Goal: Use online tool/utility: Use online tool/utility

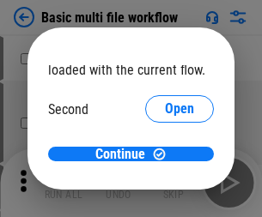
click at [165, 155] on span "Open" at bounding box center [179, 162] width 29 height 14
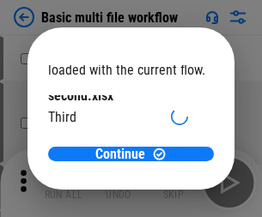
scroll to position [49, 0]
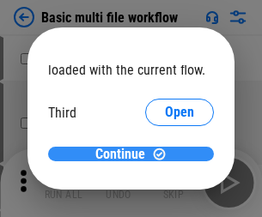
click at [124, 155] on span "Continue" at bounding box center [120, 155] width 50 height 14
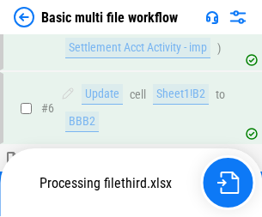
scroll to position [380, 0]
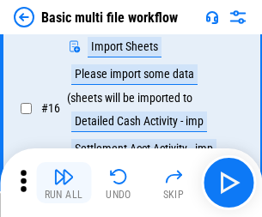
click at [64, 183] on img "button" at bounding box center [63, 177] width 21 height 21
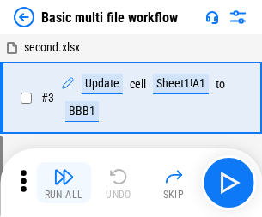
click at [64, 183] on img "button" at bounding box center [63, 177] width 21 height 21
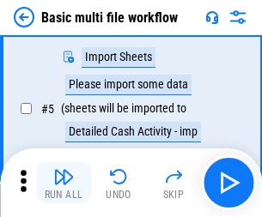
click at [64, 183] on img "button" at bounding box center [63, 177] width 21 height 21
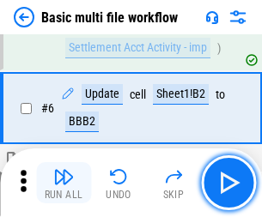
click at [64, 183] on img "button" at bounding box center [63, 177] width 21 height 21
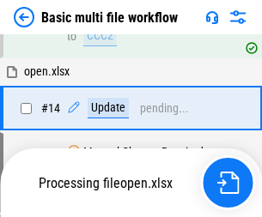
scroll to position [1022, 0]
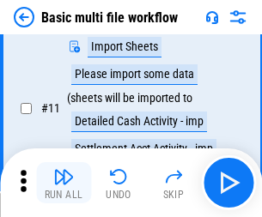
click at [64, 183] on img "button" at bounding box center [63, 177] width 21 height 21
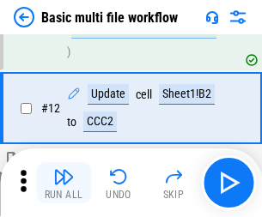
click at [64, 183] on img "button" at bounding box center [63, 177] width 21 height 21
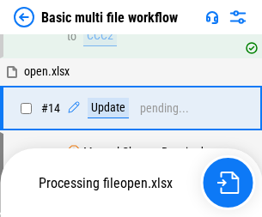
scroll to position [1143, 0]
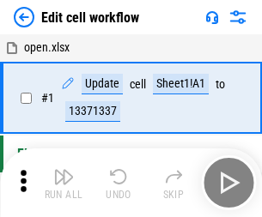
click at [64, 183] on img "button" at bounding box center [63, 177] width 21 height 21
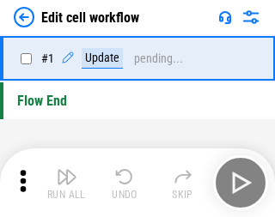
click at [64, 183] on img "button" at bounding box center [67, 177] width 21 height 21
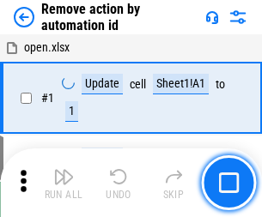
scroll to position [64, 0]
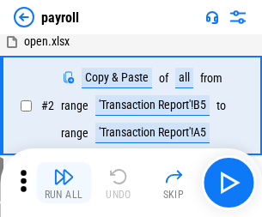
click at [64, 183] on img "button" at bounding box center [63, 177] width 21 height 21
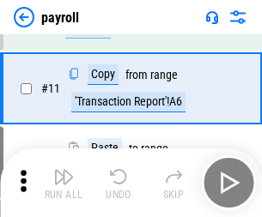
scroll to position [124, 0]
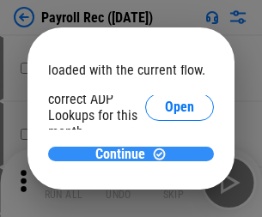
click at [124, 154] on span "Continue" at bounding box center [120, 155] width 50 height 14
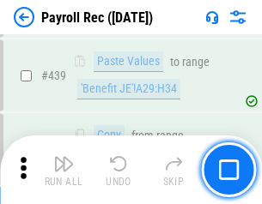
scroll to position [8809, 0]
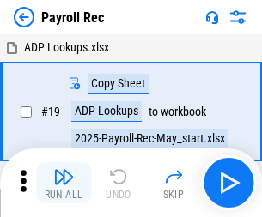
click at [64, 183] on img "button" at bounding box center [63, 177] width 21 height 21
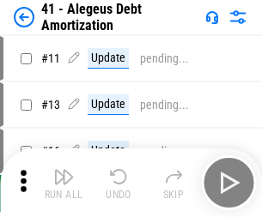
click at [64, 183] on img "button" at bounding box center [63, 177] width 21 height 21
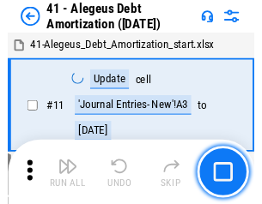
scroll to position [212, 0]
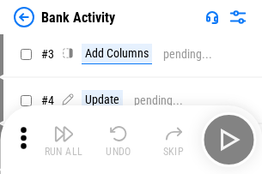
click at [64, 140] on img "button" at bounding box center [63, 134] width 21 height 21
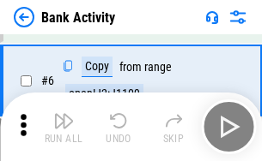
scroll to position [91, 0]
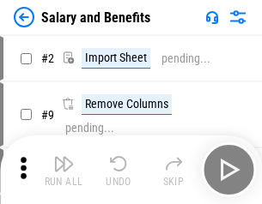
click at [64, 170] on img "button" at bounding box center [63, 164] width 21 height 21
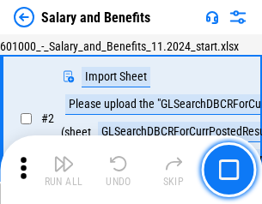
scroll to position [124, 0]
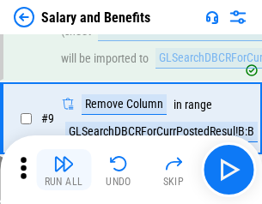
click at [64, 170] on img "button" at bounding box center [63, 164] width 21 height 21
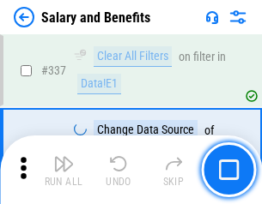
scroll to position [8040, 0]
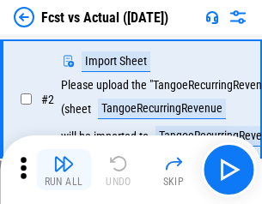
click at [64, 170] on img "button" at bounding box center [63, 164] width 21 height 21
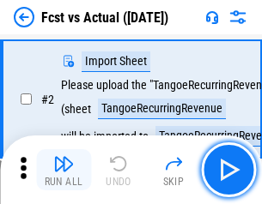
scroll to position [161, 0]
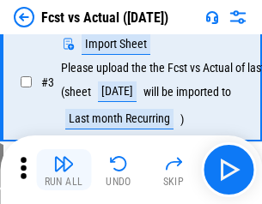
click at [64, 170] on img "button" at bounding box center [63, 164] width 21 height 21
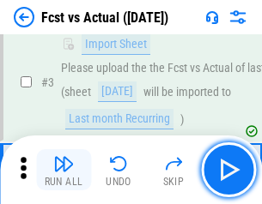
scroll to position [258, 0]
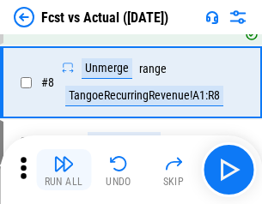
click at [64, 170] on img "button" at bounding box center [63, 164] width 21 height 21
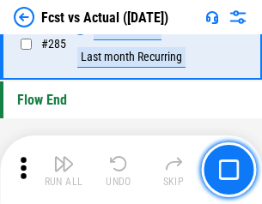
scroll to position [8126, 0]
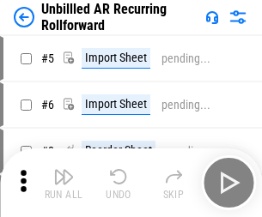
click at [64, 170] on img "button" at bounding box center [63, 177] width 21 height 21
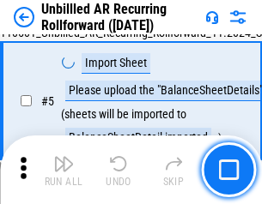
scroll to position [161, 0]
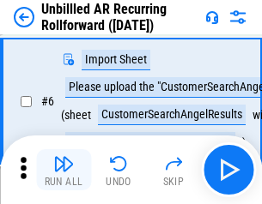
click at [64, 170] on img "button" at bounding box center [63, 164] width 21 height 21
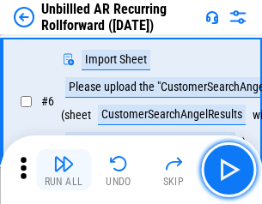
scroll to position [276, 0]
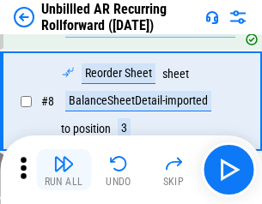
click at [64, 170] on img "button" at bounding box center [63, 164] width 21 height 21
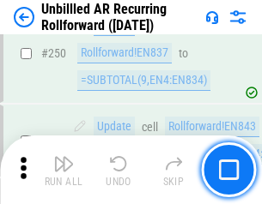
scroll to position [5832, 0]
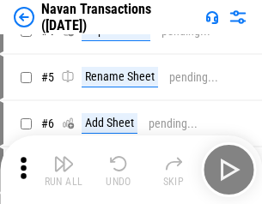
click at [64, 170] on img "button" at bounding box center [63, 164] width 21 height 21
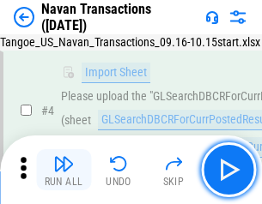
scroll to position [148, 0]
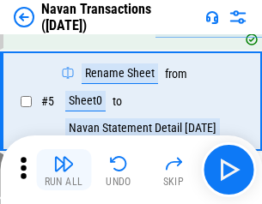
click at [64, 170] on img "button" at bounding box center [63, 164] width 21 height 21
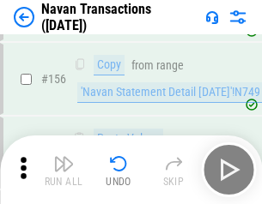
scroll to position [5567, 0]
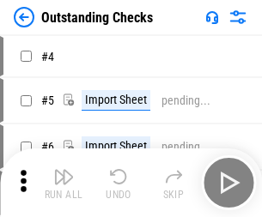
click at [64, 170] on img "button" at bounding box center [63, 177] width 21 height 21
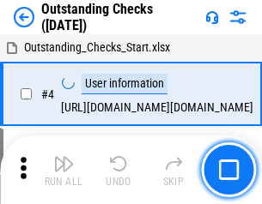
scroll to position [179, 0]
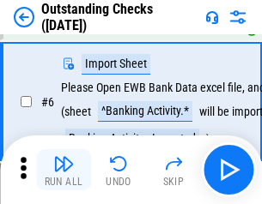
click at [64, 170] on img "button" at bounding box center [63, 164] width 21 height 21
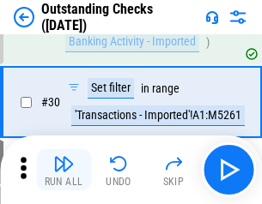
click at [64, 170] on img "button" at bounding box center [63, 164] width 21 height 21
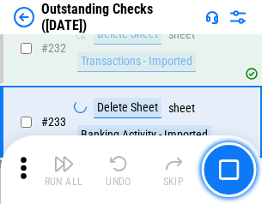
scroll to position [5214, 0]
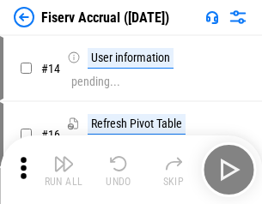
click at [64, 170] on img "button" at bounding box center [63, 164] width 21 height 21
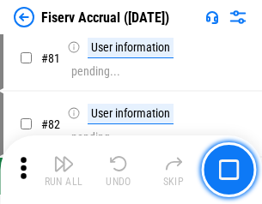
scroll to position [2256, 0]
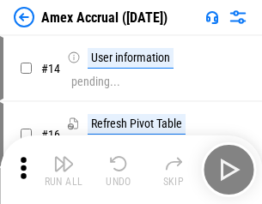
click at [64, 170] on img "button" at bounding box center [63, 164] width 21 height 21
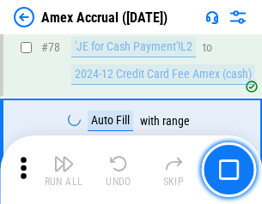
scroll to position [2229, 0]
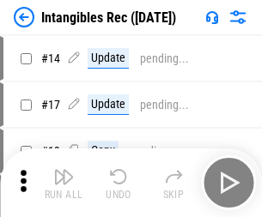
click at [64, 183] on img "button" at bounding box center [63, 177] width 21 height 21
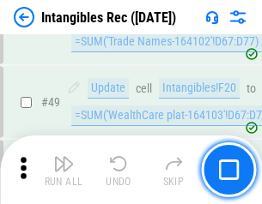
scroll to position [669, 0]
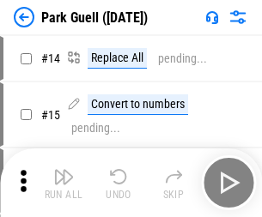
click at [64, 170] on img "button" at bounding box center [63, 177] width 21 height 21
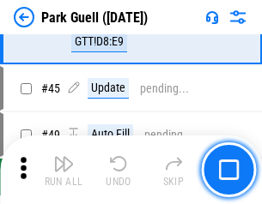
scroll to position [2147, 0]
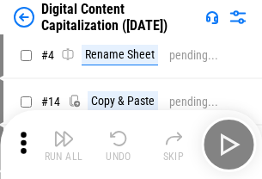
click at [64, 144] on img "button" at bounding box center [63, 138] width 21 height 21
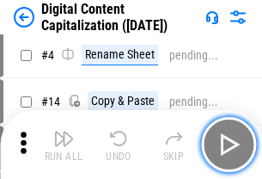
scroll to position [161, 0]
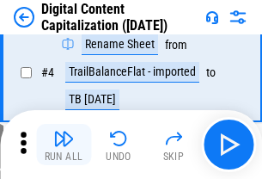
click at [64, 144] on img "button" at bounding box center [63, 138] width 21 height 21
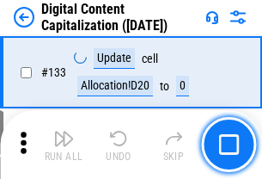
scroll to position [1821, 0]
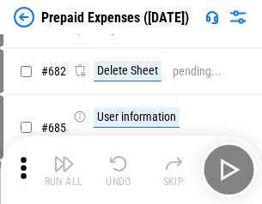
click at [64, 170] on img "button" at bounding box center [63, 164] width 21 height 21
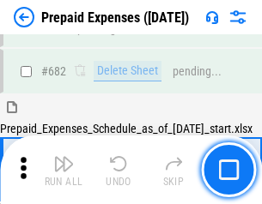
scroll to position [4721, 0]
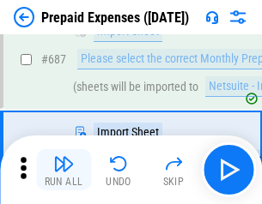
click at [64, 170] on img "button" at bounding box center [63, 164] width 21 height 21
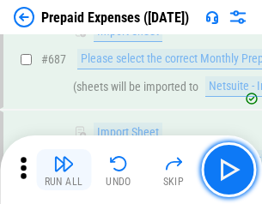
scroll to position [4809, 0]
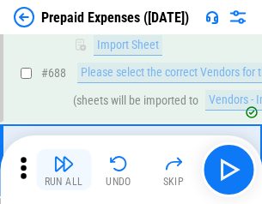
click at [64, 170] on img "button" at bounding box center [63, 164] width 21 height 21
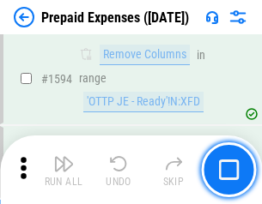
scroll to position [16718, 0]
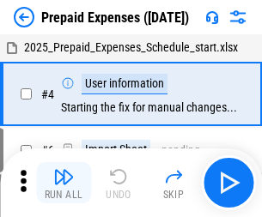
click at [64, 183] on img "button" at bounding box center [63, 177] width 21 height 21
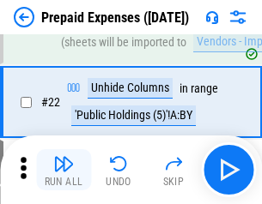
click at [64, 170] on img "button" at bounding box center [63, 164] width 21 height 21
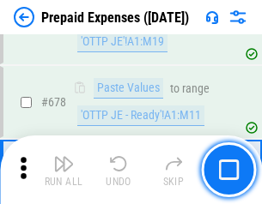
scroll to position [5979, 0]
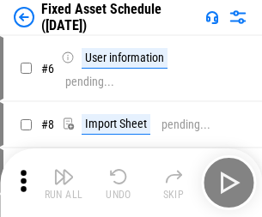
click at [64, 183] on img "button" at bounding box center [63, 177] width 21 height 21
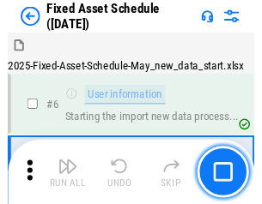
scroll to position [180, 0]
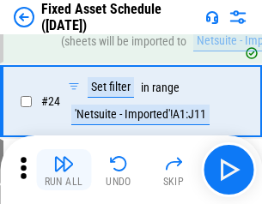
click at [64, 170] on img "button" at bounding box center [63, 164] width 21 height 21
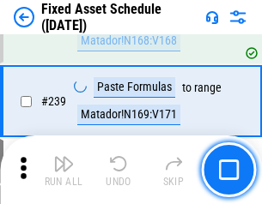
scroll to position [5319, 0]
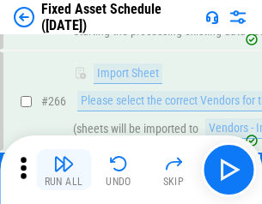
click at [64, 170] on img "button" at bounding box center [63, 164] width 21 height 21
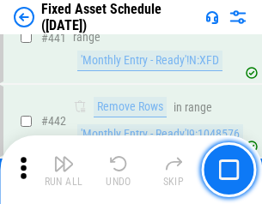
scroll to position [7676, 0]
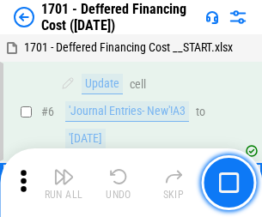
scroll to position [206, 0]
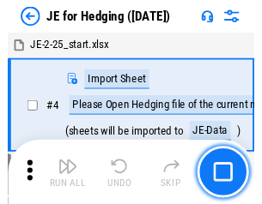
scroll to position [97, 0]
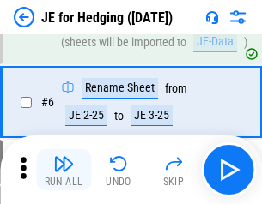
click at [64, 170] on img "button" at bounding box center [63, 164] width 21 height 21
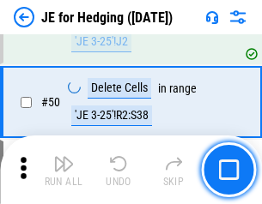
scroll to position [1112, 0]
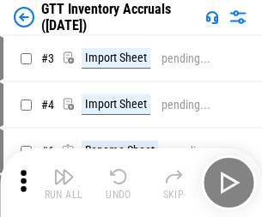
click at [64, 170] on img "button" at bounding box center [63, 177] width 21 height 21
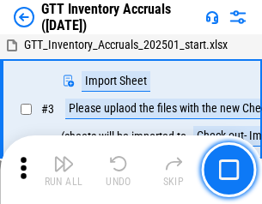
scroll to position [111, 0]
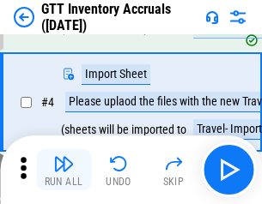
click at [64, 170] on img "button" at bounding box center [63, 164] width 21 height 21
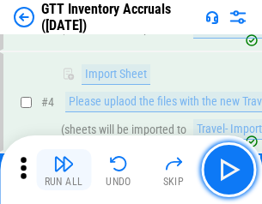
scroll to position [198, 0]
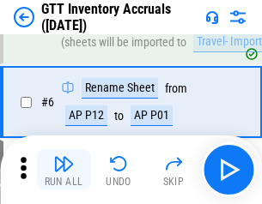
click at [64, 170] on img "button" at bounding box center [63, 164] width 21 height 21
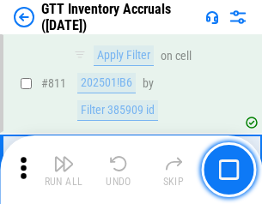
scroll to position [13033, 0]
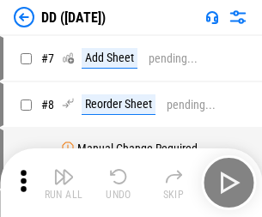
click at [64, 183] on img "button" at bounding box center [63, 177] width 21 height 21
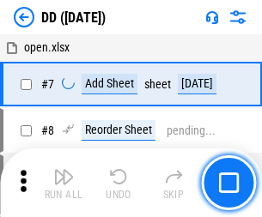
scroll to position [166, 0]
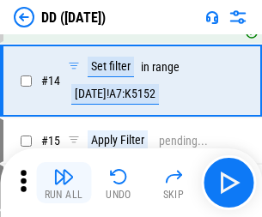
click at [64, 183] on img "button" at bounding box center [63, 177] width 21 height 21
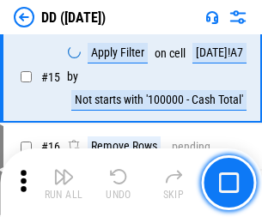
scroll to position [441, 0]
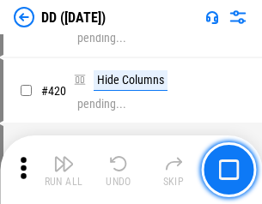
click at [64, 170] on img "button" at bounding box center [63, 164] width 21 height 21
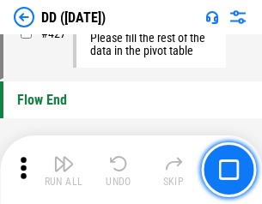
scroll to position [8218, 0]
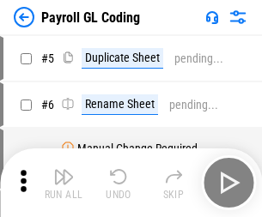
click at [64, 183] on img "button" at bounding box center [63, 177] width 21 height 21
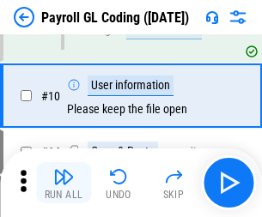
click at [64, 183] on img "button" at bounding box center [63, 177] width 21 height 21
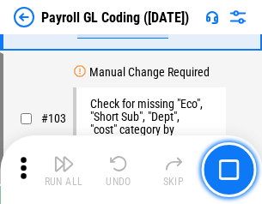
scroll to position [4028, 0]
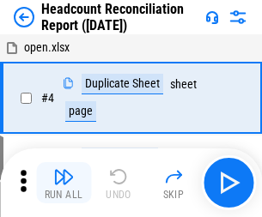
click at [64, 183] on img "button" at bounding box center [63, 177] width 21 height 21
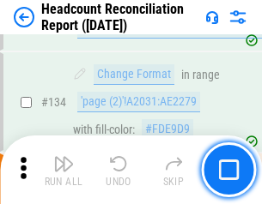
scroll to position [2064, 0]
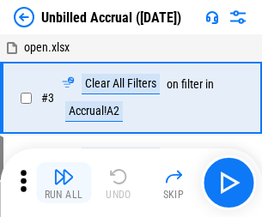
click at [64, 183] on img "button" at bounding box center [63, 177] width 21 height 21
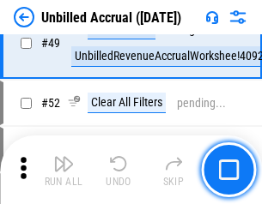
scroll to position [1557, 0]
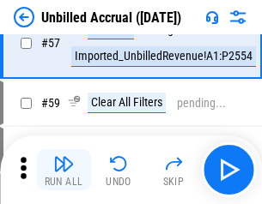
click at [64, 170] on img "button" at bounding box center [63, 164] width 21 height 21
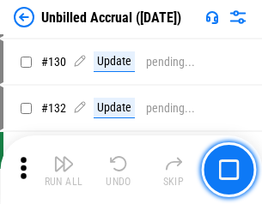
scroll to position [5115, 0]
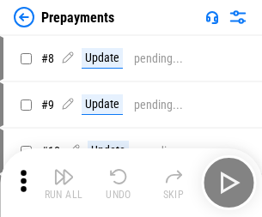
click at [64, 183] on img "button" at bounding box center [63, 177] width 21 height 21
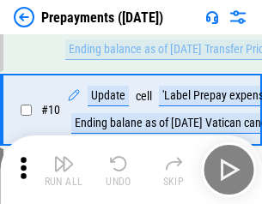
scroll to position [107, 0]
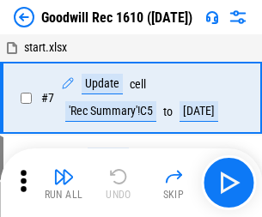
scroll to position [294, 0]
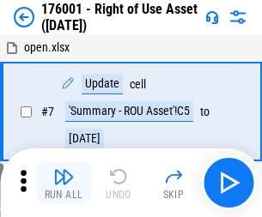
click at [64, 183] on img "button" at bounding box center [63, 177] width 21 height 21
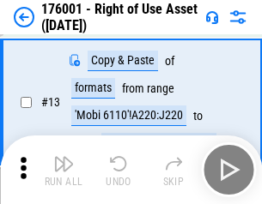
scroll to position [111, 0]
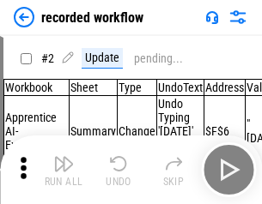
click at [64, 170] on img "button" at bounding box center [63, 164] width 21 height 21
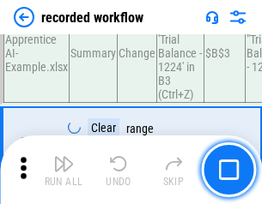
scroll to position [5367, 0]
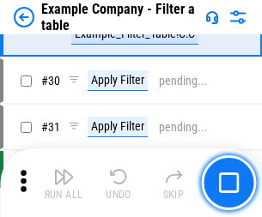
scroll to position [1571, 0]
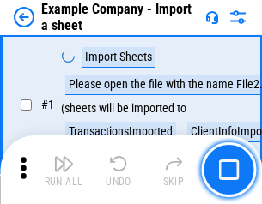
scroll to position [144, 0]
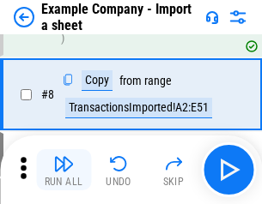
click at [64, 170] on img "button" at bounding box center [63, 164] width 21 height 21
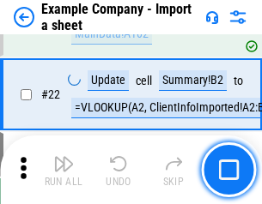
scroll to position [379, 0]
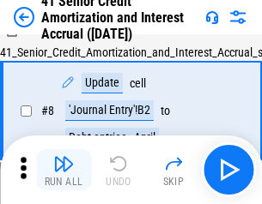
click at [64, 170] on img "button" at bounding box center [63, 164] width 21 height 21
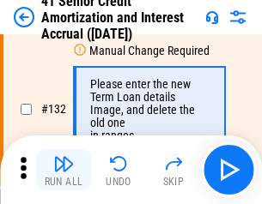
click at [64, 170] on img "button" at bounding box center [63, 164] width 21 height 21
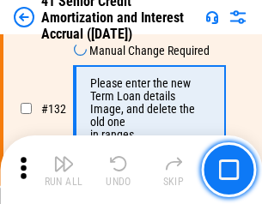
scroll to position [1794, 0]
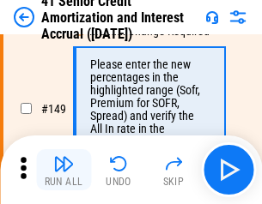
click at [64, 170] on img "button" at bounding box center [63, 164] width 21 height 21
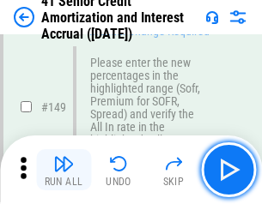
scroll to position [1975, 0]
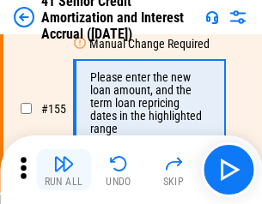
click at [64, 170] on img "button" at bounding box center [63, 164] width 21 height 21
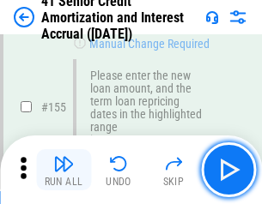
scroll to position [2093, 0]
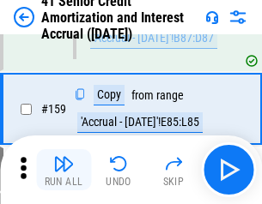
click at [64, 170] on img "button" at bounding box center [63, 164] width 21 height 21
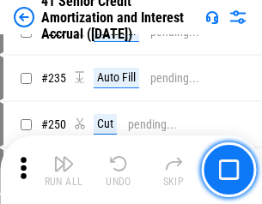
scroll to position [3846, 0]
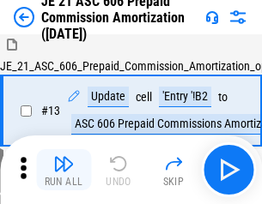
click at [64, 170] on img "button" at bounding box center [63, 164] width 21 height 21
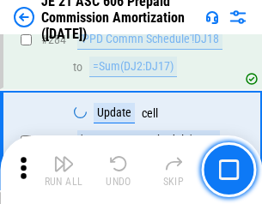
scroll to position [3160, 0]
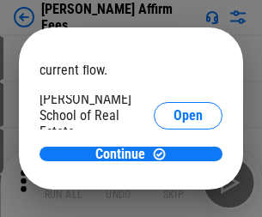
click at [173, 199] on span "Open" at bounding box center [187, 206] width 29 height 14
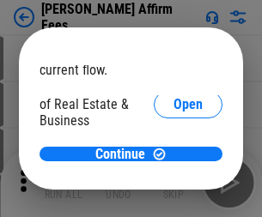
click at [173, 179] on span "Open" at bounding box center [187, 186] width 29 height 14
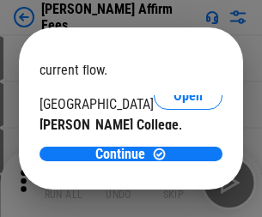
click at [173, 161] on span "Open" at bounding box center [187, 168] width 29 height 14
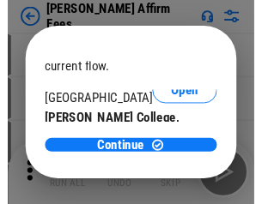
scroll to position [270, 0]
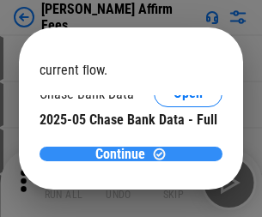
click at [124, 154] on span "Continue" at bounding box center [120, 155] width 50 height 14
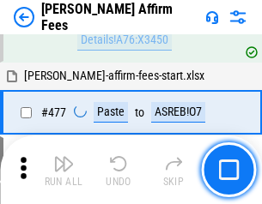
scroll to position [4669, 0]
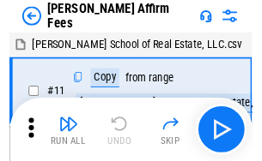
scroll to position [17, 0]
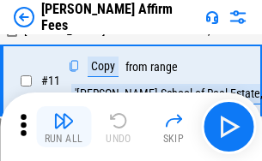
click at [64, 127] on img "button" at bounding box center [63, 121] width 21 height 21
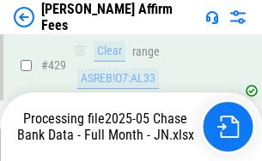
scroll to position [4503, 0]
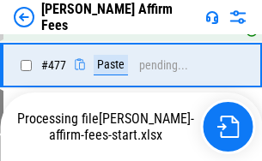
scroll to position [4603, 0]
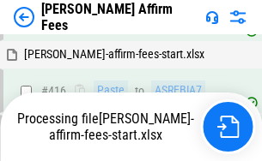
scroll to position [3736, 0]
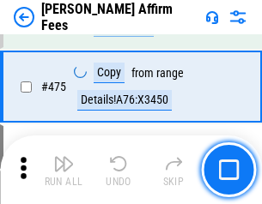
scroll to position [4482, 0]
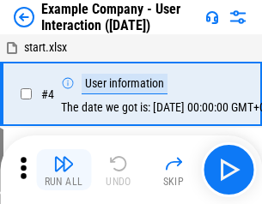
click at [64, 170] on img "button" at bounding box center [63, 164] width 21 height 21
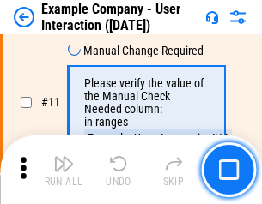
scroll to position [372, 0]
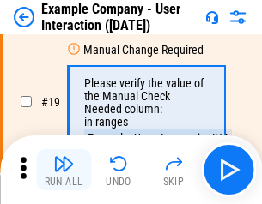
click at [64, 170] on img "button" at bounding box center [63, 164] width 21 height 21
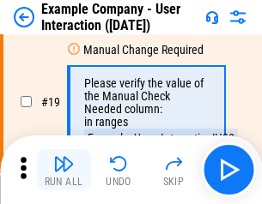
click at [64, 170] on img "button" at bounding box center [63, 164] width 21 height 21
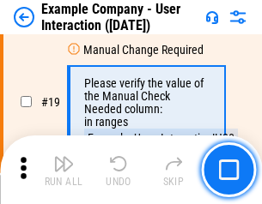
scroll to position [474, 0]
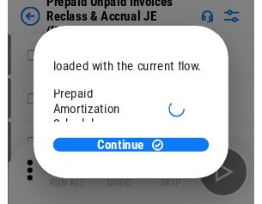
scroll to position [102, 0]
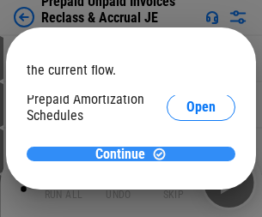
click at [124, 154] on span "Continue" at bounding box center [120, 155] width 50 height 14
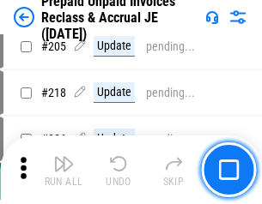
scroll to position [2225, 0]
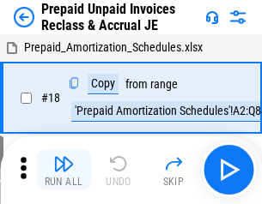
click at [64, 170] on img "button" at bounding box center [63, 164] width 21 height 21
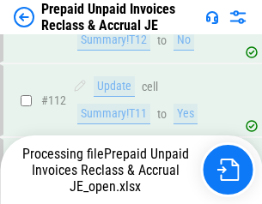
scroll to position [2225, 0]
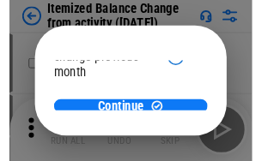
scroll to position [125, 0]
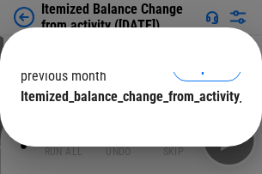
click at [124, 124] on span "Continue" at bounding box center [120, 131] width 50 height 14
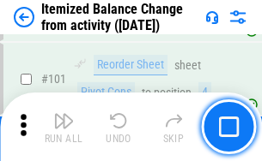
scroll to position [2872, 0]
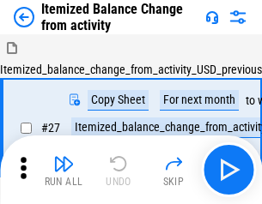
scroll to position [27, 0]
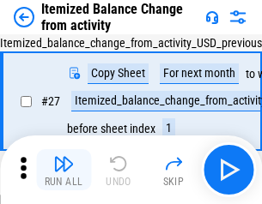
click at [64, 170] on img "button" at bounding box center [63, 164] width 21 height 21
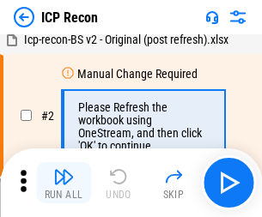
click at [64, 183] on img "button" at bounding box center [63, 177] width 21 height 21
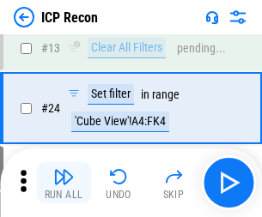
click at [64, 183] on img "button" at bounding box center [63, 177] width 21 height 21
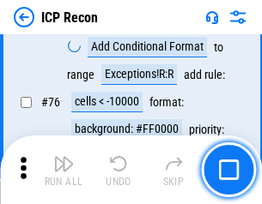
scroll to position [1543, 0]
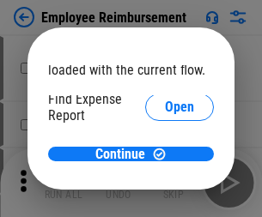
click at [165, 199] on span "Open" at bounding box center [179, 206] width 29 height 14
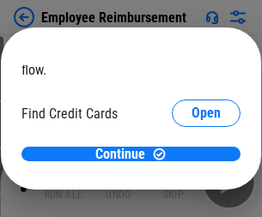
scroll to position [100, 0]
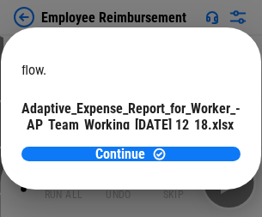
click at [191, 144] on span "Open" at bounding box center [205, 151] width 29 height 14
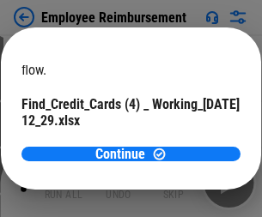
scroll to position [179, 0]
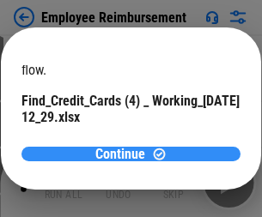
click at [124, 154] on span "Continue" at bounding box center [120, 155] width 50 height 14
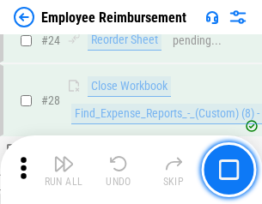
scroll to position [803, 0]
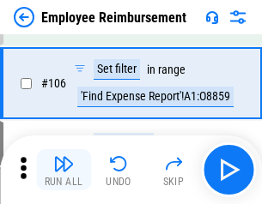
click at [64, 170] on img "button" at bounding box center [63, 164] width 21 height 21
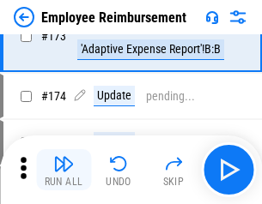
click at [64, 170] on img "button" at bounding box center [63, 164] width 21 height 21
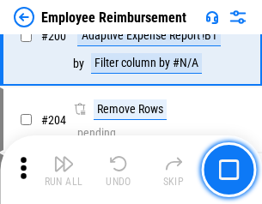
scroll to position [4344, 0]
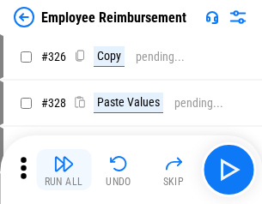
click at [64, 170] on img "button" at bounding box center [63, 164] width 21 height 21
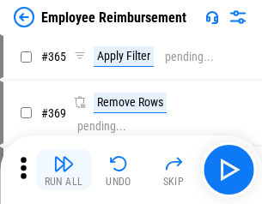
click at [64, 170] on img "button" at bounding box center [63, 164] width 21 height 21
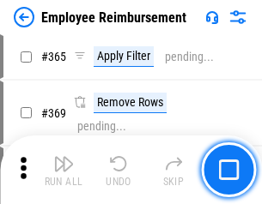
scroll to position [8852, 0]
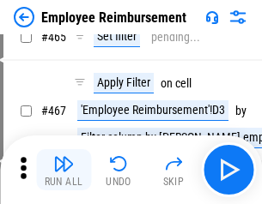
click at [64, 170] on img "button" at bounding box center [63, 164] width 21 height 21
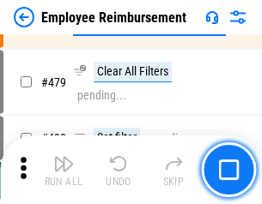
scroll to position [10604, 0]
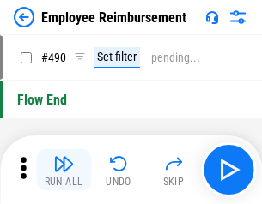
click at [64, 170] on img "button" at bounding box center [63, 164] width 21 height 21
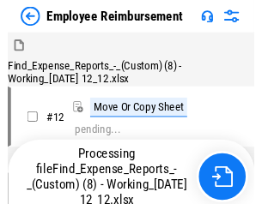
scroll to position [58, 0]
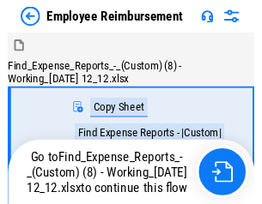
scroll to position [58, 0]
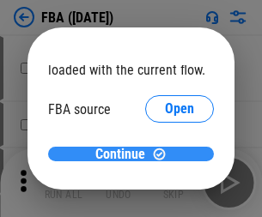
click at [124, 155] on span "Continue" at bounding box center [120, 155] width 50 height 14
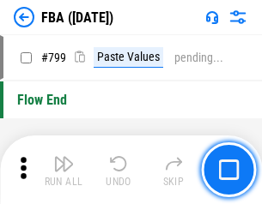
scroll to position [15149, 0]
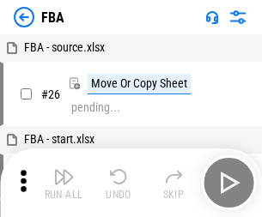
scroll to position [17, 0]
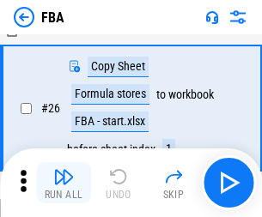
click at [64, 183] on img "button" at bounding box center [63, 177] width 21 height 21
